Goal: Find specific page/section: Find specific page/section

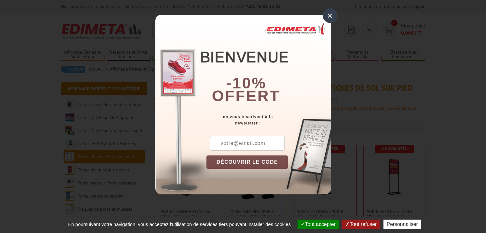
click at [329, 18] on div "×" at bounding box center [330, 15] width 15 height 15
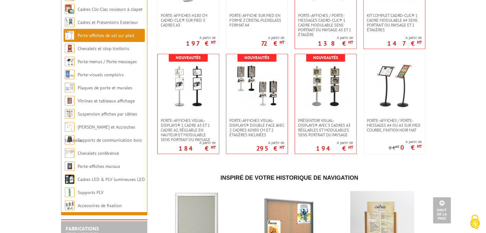
scroll to position [1242, 0]
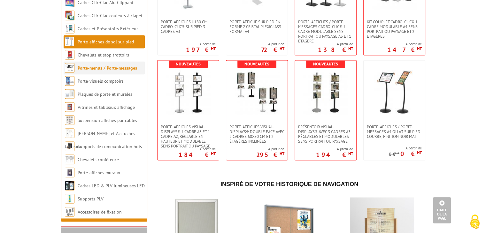
click at [120, 71] on link "Porte-menus / Porte-messages" at bounding box center [107, 68] width 59 height 6
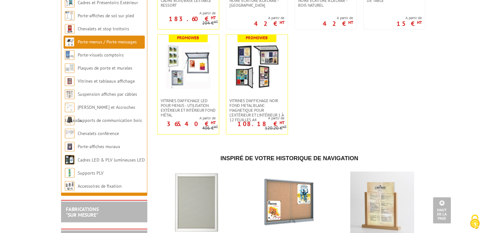
scroll to position [1062, 0]
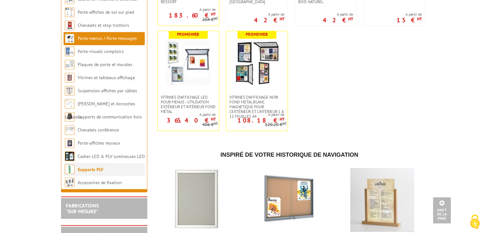
click at [82, 170] on li "Supports PLV" at bounding box center [104, 169] width 81 height 13
click at [85, 172] on link "Supports PLV" at bounding box center [91, 170] width 26 height 6
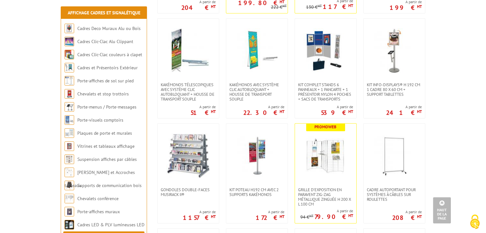
scroll to position [540, 0]
